Goal: Find contact information: Find contact information

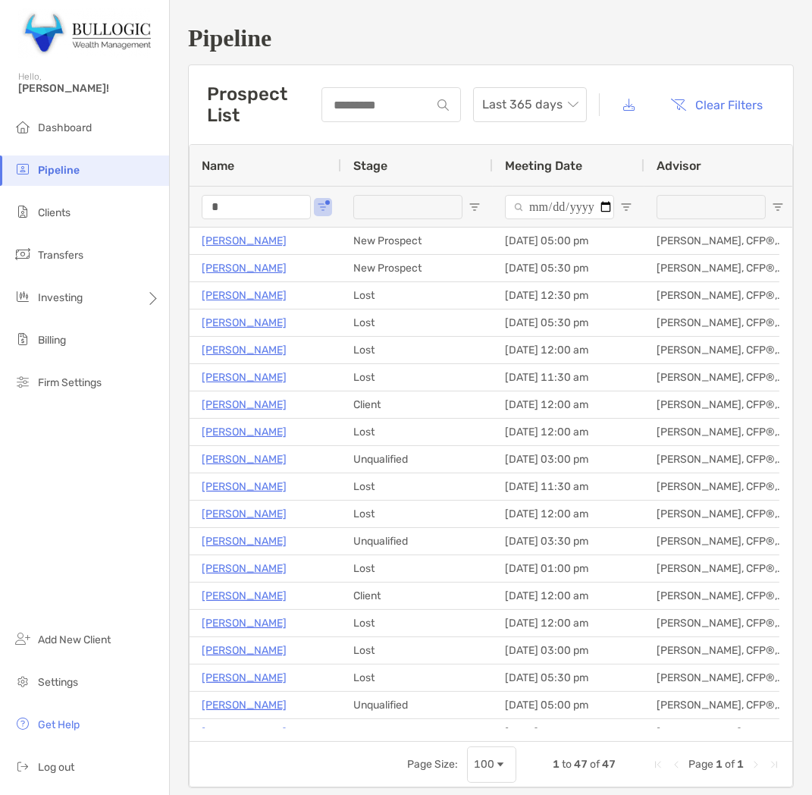
click at [233, 193] on div "*" at bounding box center [256, 207] width 109 height 40
click at [238, 206] on input "*" at bounding box center [256, 207] width 109 height 24
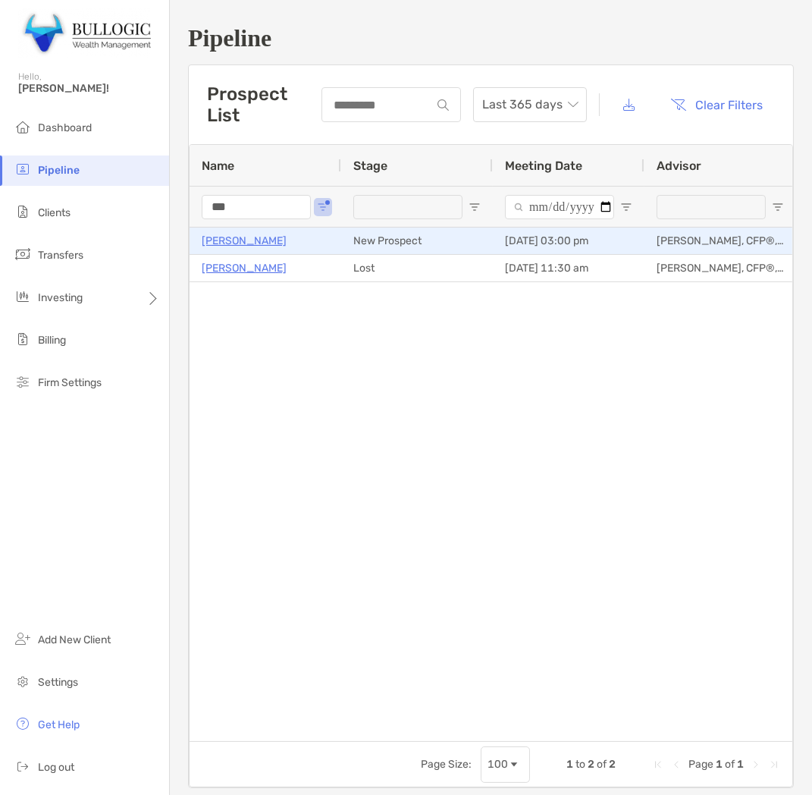
click at [246, 245] on p "Arturo Diaz" at bounding box center [244, 240] width 85 height 19
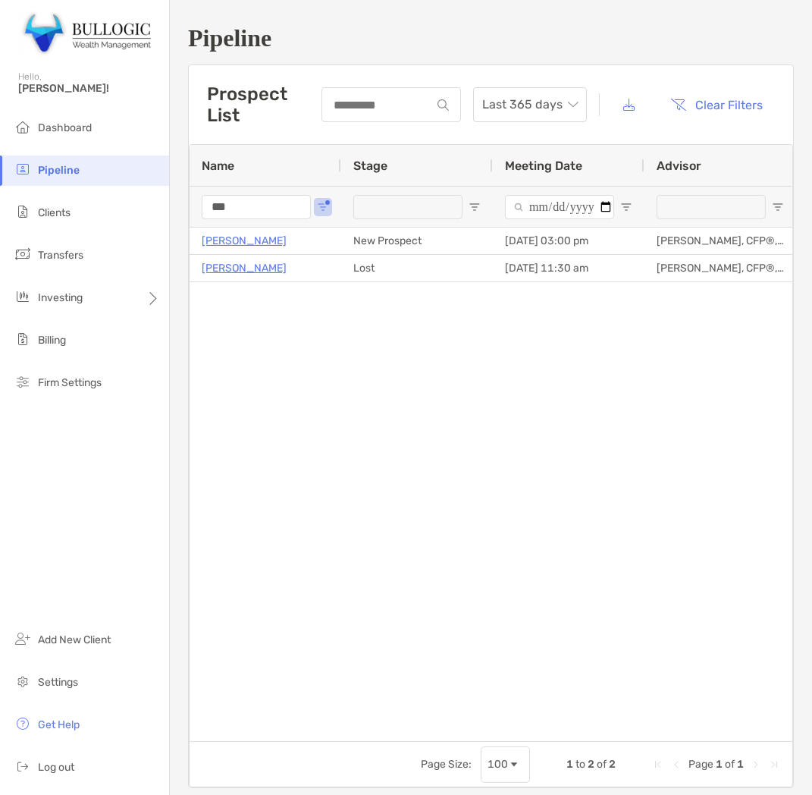
click at [285, 190] on div "***" at bounding box center [256, 207] width 109 height 40
click at [270, 201] on input "***" at bounding box center [256, 207] width 109 height 24
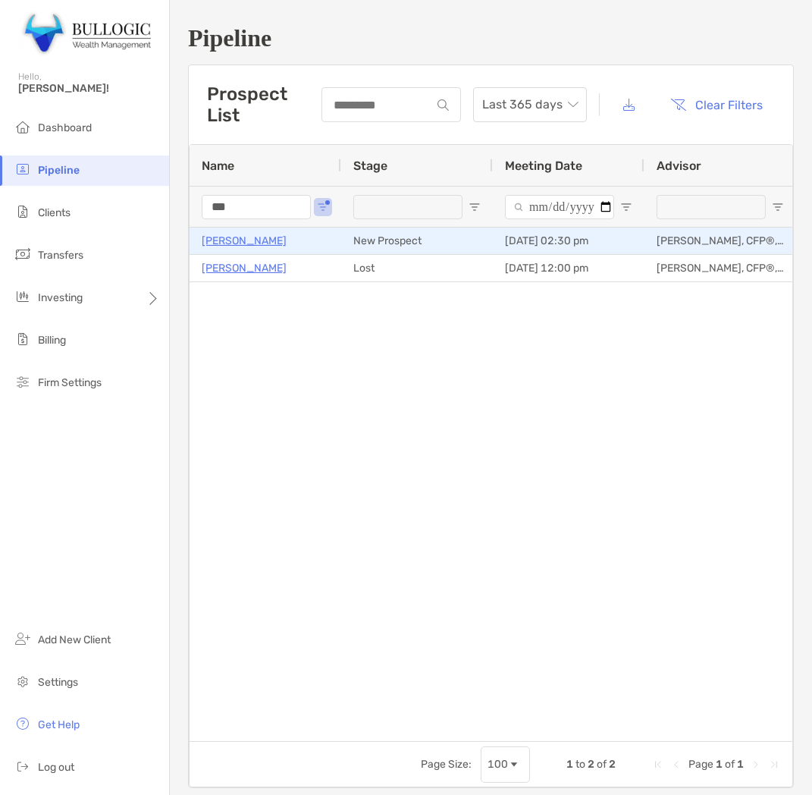
type input "***"
click at [233, 237] on p "[PERSON_NAME]" at bounding box center [244, 240] width 85 height 19
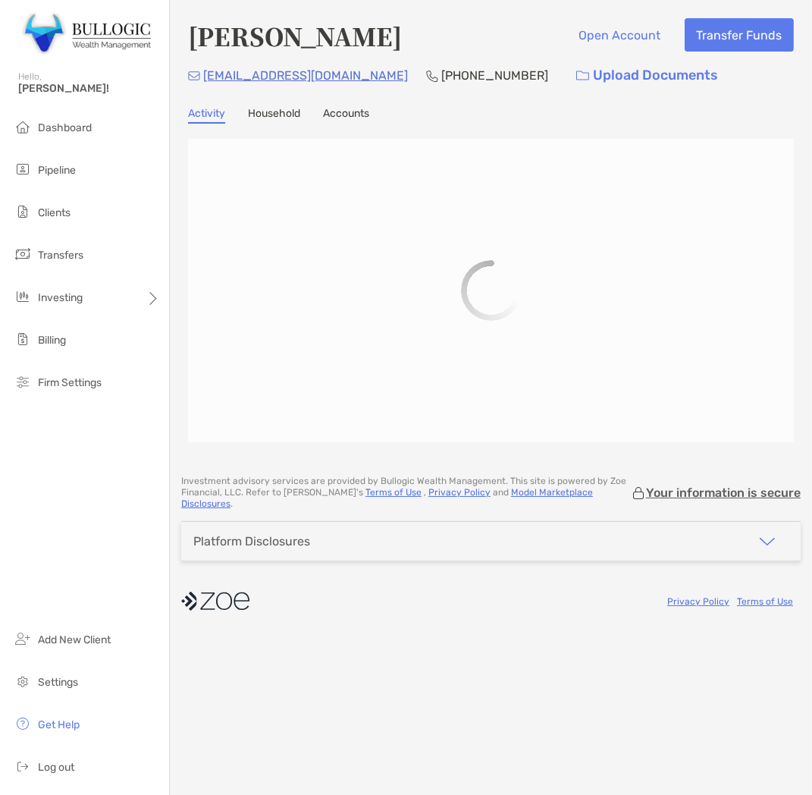
click at [231, 36] on h4 "[PERSON_NAME]" at bounding box center [295, 35] width 214 height 35
click at [231, 36] on h4 "Arturo Diaz" at bounding box center [295, 35] width 214 height 35
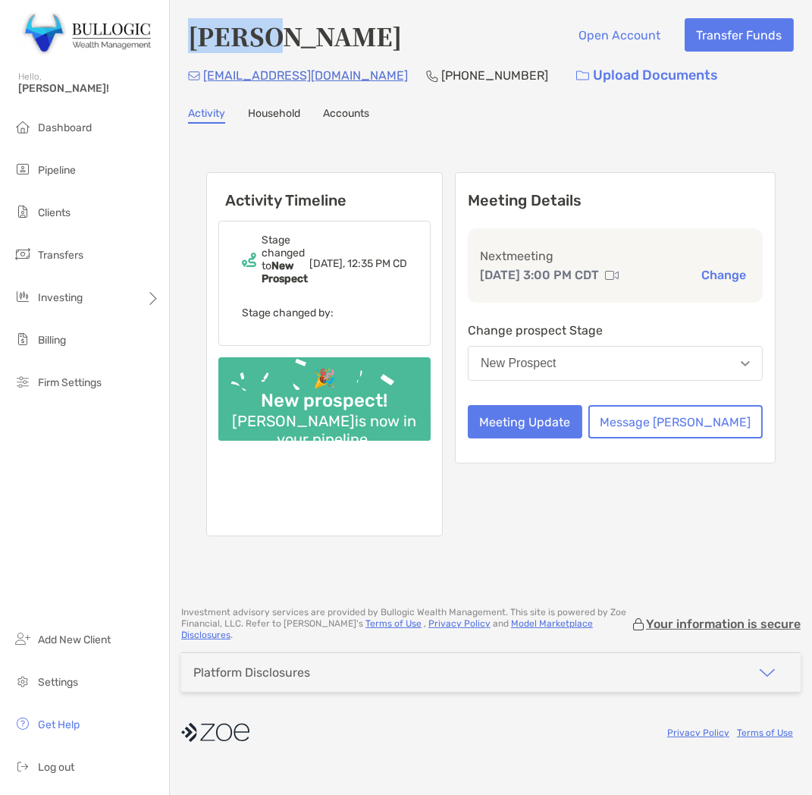
copy h4 "Arturo"
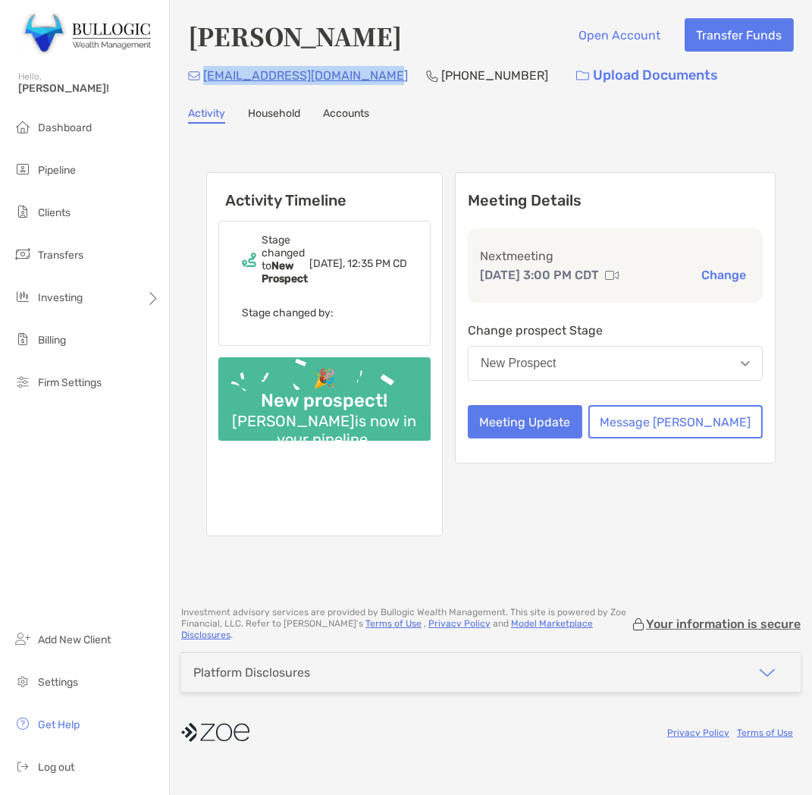
drag, startPoint x: 375, startPoint y: 80, endPoint x: 205, endPoint y: 80, distance: 169.8
click at [205, 80] on div "josearturo.diaz65@gmail.com (215) 990-7903 Upload Documents" at bounding box center [491, 75] width 606 height 33
copy p "josearturo.diaz65@gmail.com"
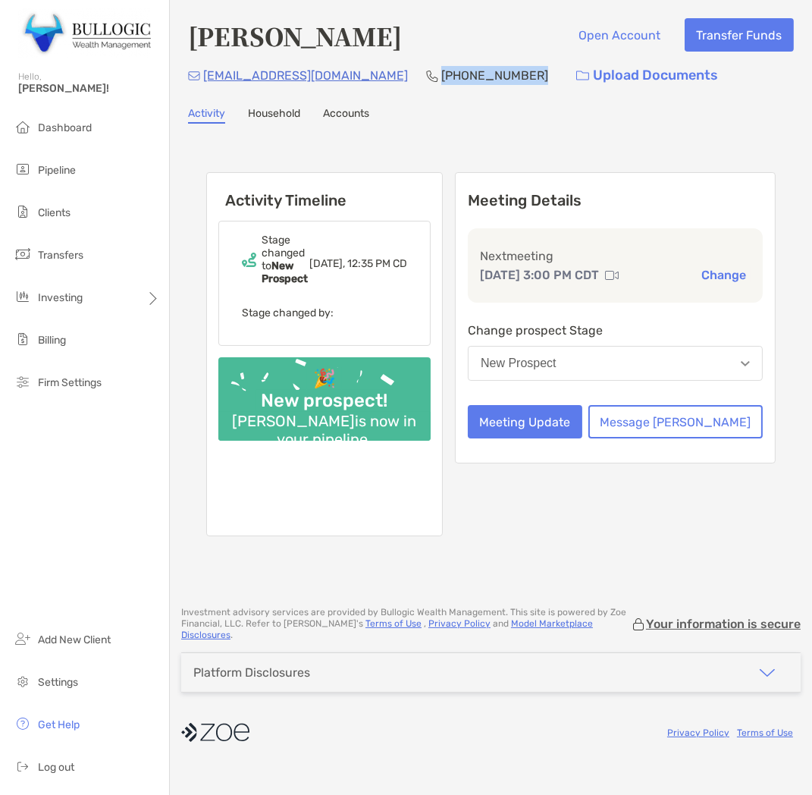
drag, startPoint x: 494, startPoint y: 80, endPoint x: 400, endPoint y: 85, distance: 94.9
click at [400, 85] on div "josearturo.diaz65@gmail.com (215) 990-7903 Upload Documents" at bounding box center [491, 75] width 606 height 33
copy p "(215) 990-7903"
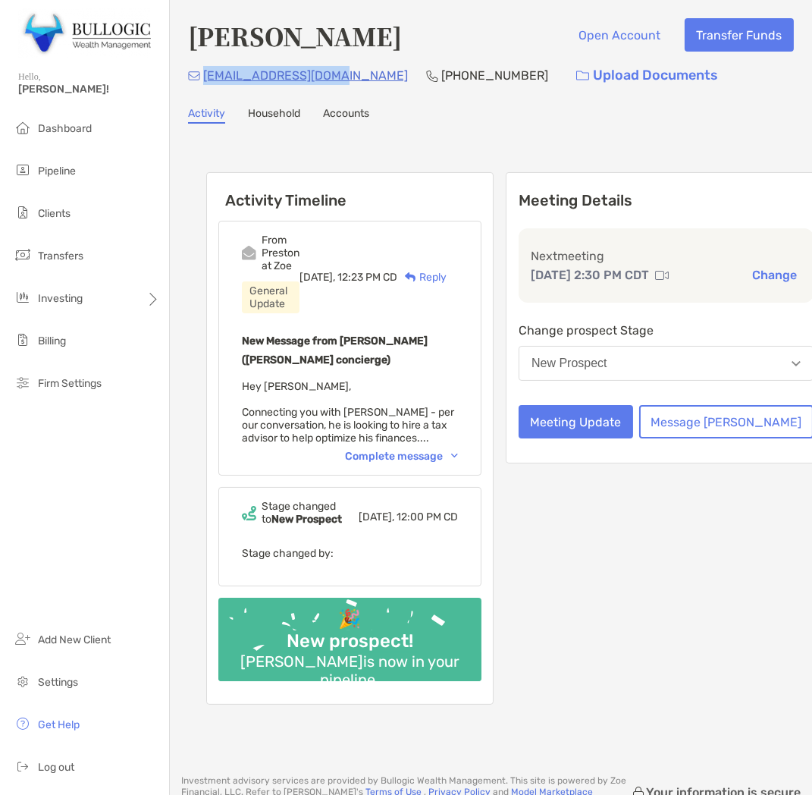
drag, startPoint x: 341, startPoint y: 74, endPoint x: 205, endPoint y: 74, distance: 136.5
click at [205, 74] on div "[EMAIL_ADDRESS][DOMAIN_NAME] [PHONE_NUMBER] Upload Documents" at bounding box center [491, 75] width 606 height 33
copy p "[EMAIL_ADDRESS][DOMAIN_NAME]"
drag, startPoint x: 459, startPoint y: 78, endPoint x: 365, endPoint y: 73, distance: 94.2
click at [365, 73] on div "[EMAIL_ADDRESS][DOMAIN_NAME] [PHONE_NUMBER] Upload Documents" at bounding box center [491, 75] width 606 height 33
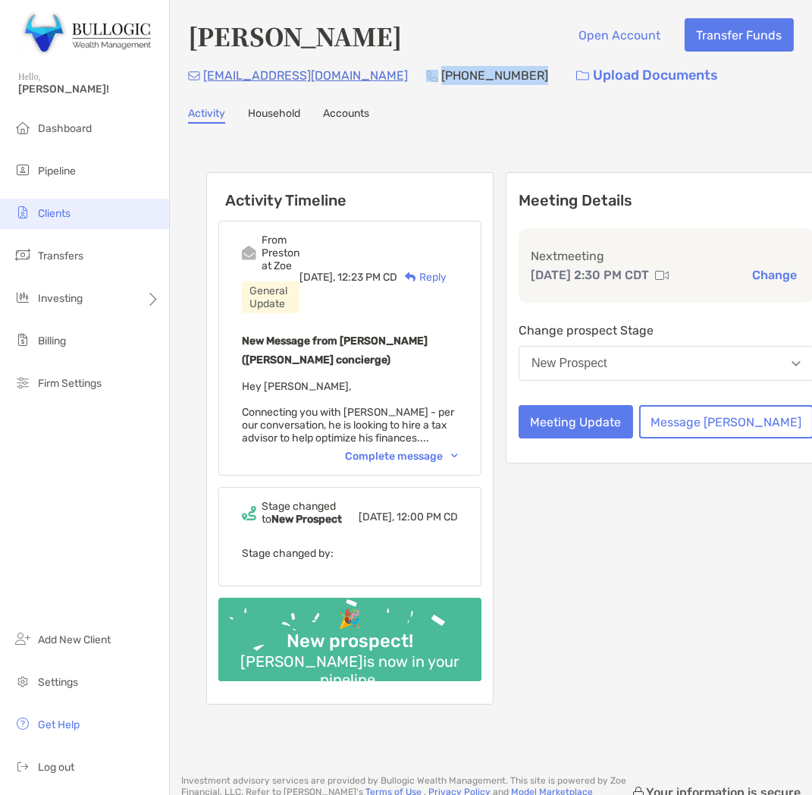
copy div "[PHONE_NUMBER]"
click at [412, 450] on div "Complete message" at bounding box center [401, 456] width 113 height 13
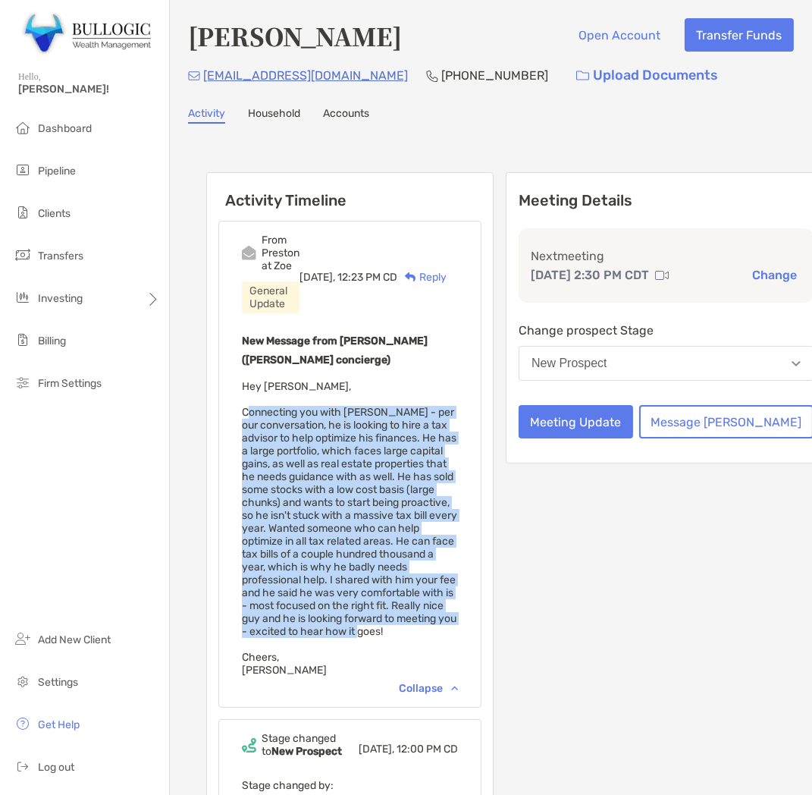
drag, startPoint x: 243, startPoint y: 406, endPoint x: 450, endPoint y: 607, distance: 288.5
click at [450, 607] on div "New Message from [PERSON_NAME] ([PERSON_NAME] concierge) Hey [PERSON_NAME], Con…" at bounding box center [350, 503] width 216 height 345
copy span "Connecting you with [PERSON_NAME] - per our conversation, he is looking to hire…"
